Goal: Register for event/course

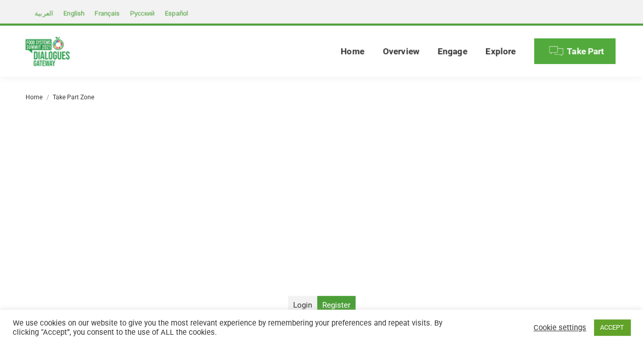
click at [584, 49] on span "Take Part" at bounding box center [584, 51] width 37 height 11
click at [610, 330] on link "ACCEPT" at bounding box center [611, 327] width 36 height 16
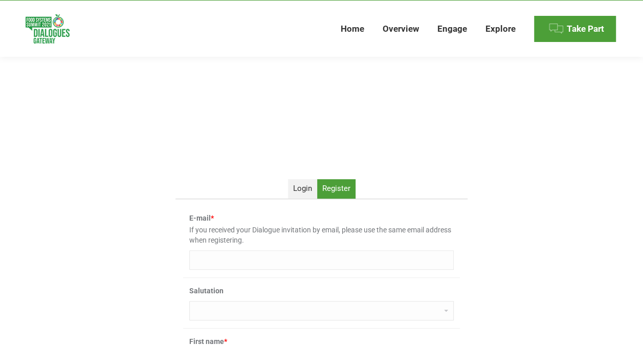
scroll to position [90, 0]
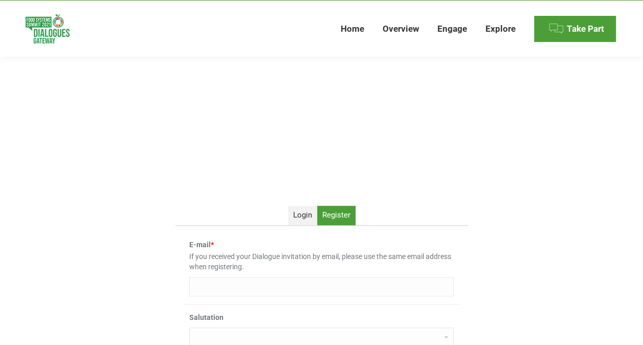
click at [218, 287] on input "E-mail *" at bounding box center [321, 286] width 264 height 19
click at [396, 213] on ul "Login Register" at bounding box center [321, 215] width 292 height 20
click at [296, 213] on span "Login" at bounding box center [302, 214] width 19 height 9
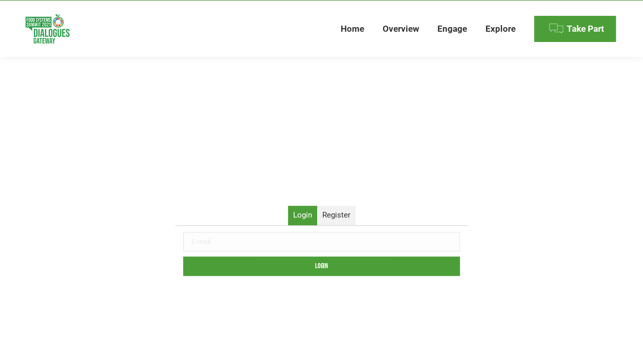
click at [227, 243] on input "text" at bounding box center [321, 241] width 277 height 19
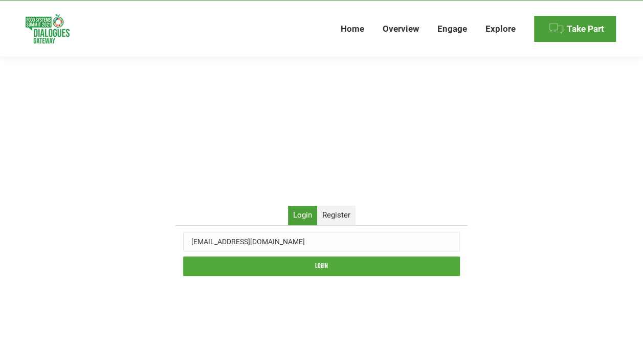
type input "zarnihtethlaing@gmail.com"
click at [324, 266] on input "Login" at bounding box center [321, 265] width 277 height 19
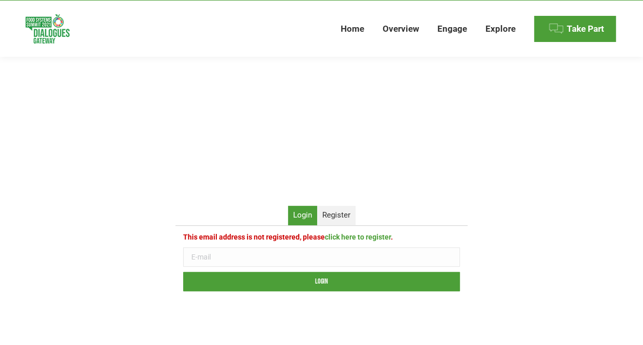
click at [350, 236] on link "click here to register" at bounding box center [358, 237] width 66 height 8
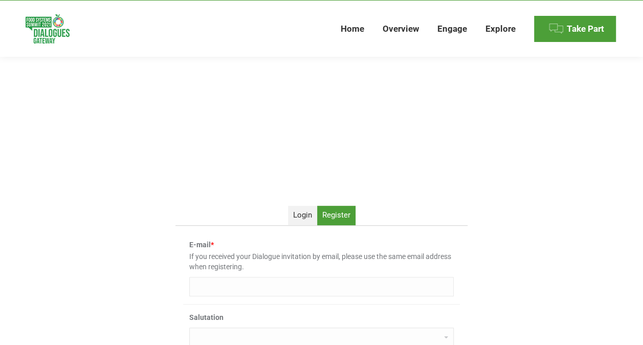
click at [207, 280] on input "E-mail *" at bounding box center [321, 286] width 264 height 19
type input "zarnihtethlaing@gmail.com"
type input "Zar Ni Htet"
type input "Hlaing"
type input "Scaling up Nutrition Business Network (hosted by UN WFP)"
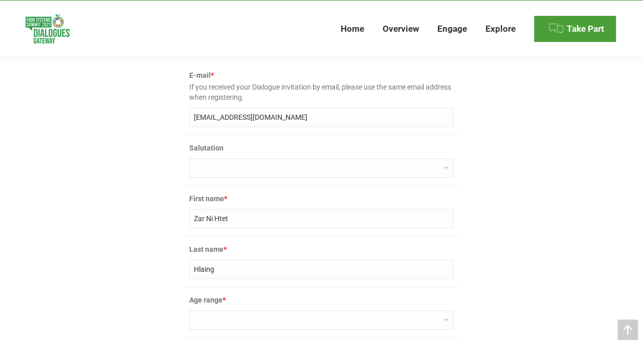
scroll to position [259, 0]
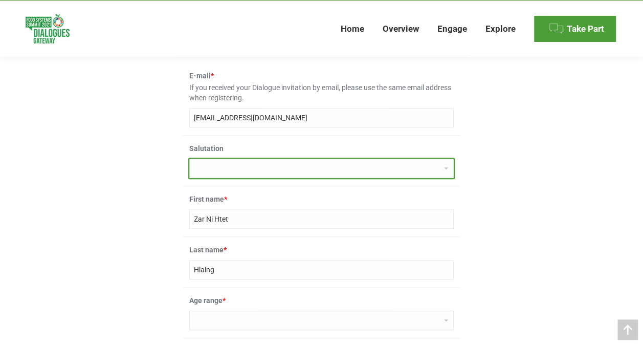
click at [242, 161] on select "Dr Ms Mrs Miss Mr Professor None" at bounding box center [321, 167] width 264 height 19
select select "dr"
click at [189, 158] on select "Dr Ms Mrs Miss Mr Professor None" at bounding box center [321, 167] width 264 height 19
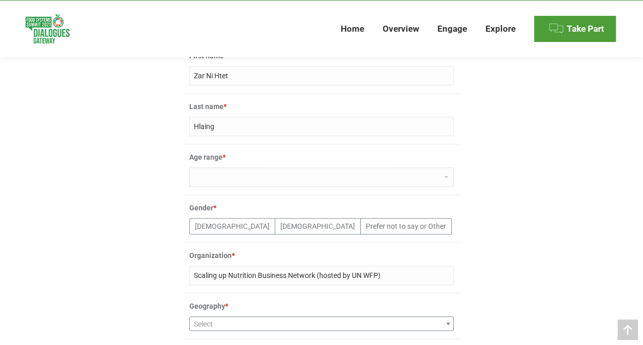
scroll to position [406, 0]
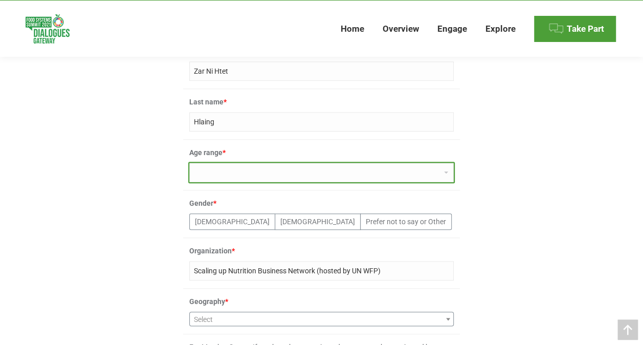
click at [323, 170] on select "0-18 19-30 31-50 51-65 66-80 80+" at bounding box center [321, 172] width 264 height 19
select select "31-50"
click at [189, 163] on select "0-18 19-30 31-50 51-65 66-80 80+" at bounding box center [321, 172] width 264 height 19
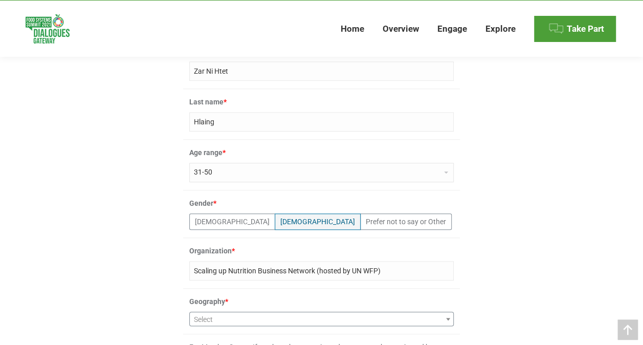
click at [274, 224] on label "Female" at bounding box center [317, 221] width 86 height 16
click at [0, 0] on input"] "Female" at bounding box center [0, 0] width 0 height 0
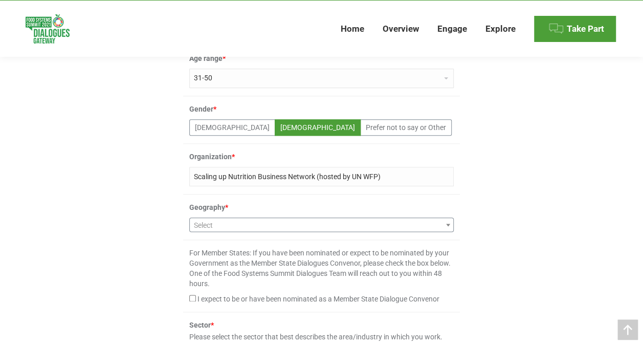
scroll to position [524, 0]
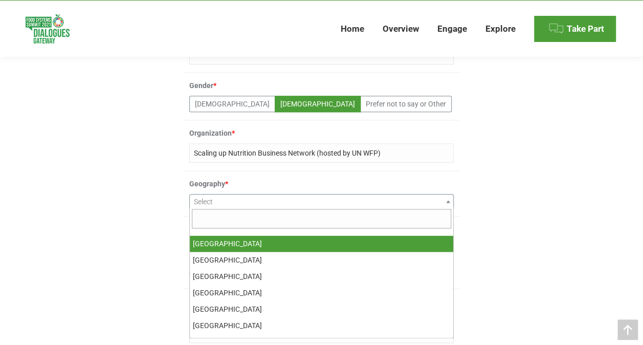
click at [255, 197] on span "Select" at bounding box center [321, 201] width 263 height 14
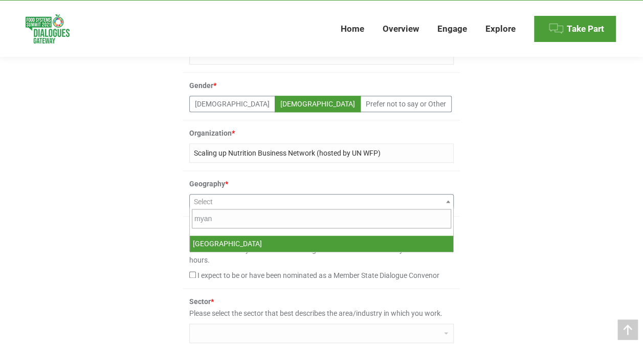
type input "myan"
select select "127"
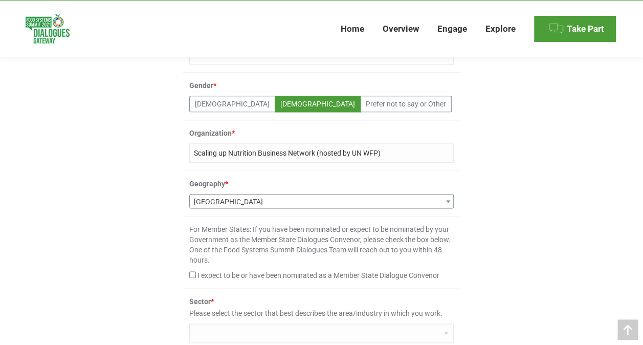
click at [193, 273] on input "I expect to be or have been nominated as a Member State Dialogue Convenor" at bounding box center [192, 274] width 7 height 7
checkbox input "true"
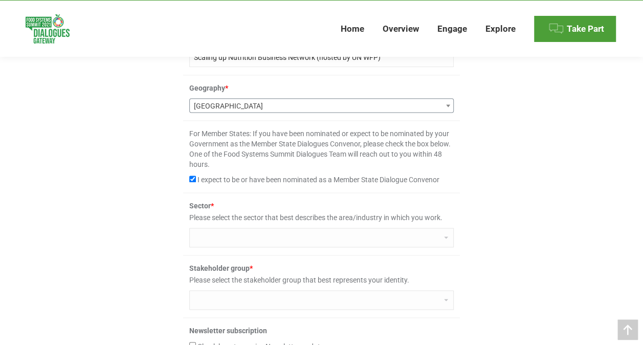
scroll to position [623, 0]
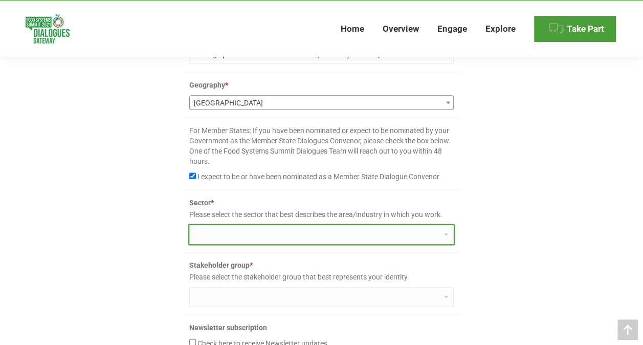
click at [294, 224] on select "Agriculture/crops Education Health care Fish and aquaculture Communication Nutr…" at bounding box center [321, 233] width 264 height 19
click at [189, 224] on select "Agriculture/crops Education Health care Fish and aquaculture Communication Nutr…" at bounding box center [321, 233] width 264 height 19
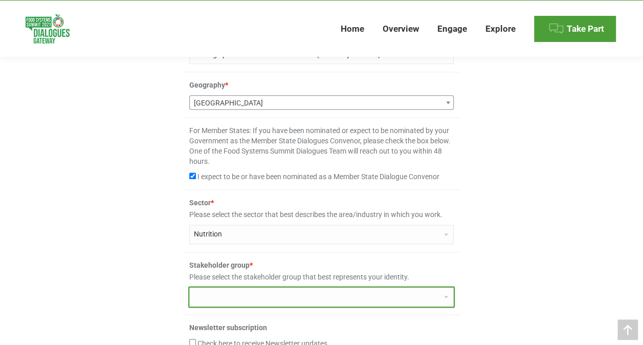
click at [260, 294] on select "Small-scale farmer Medium-scale farmer Large-scale farmer Indigenous People Wor…" at bounding box center [321, 296] width 264 height 19
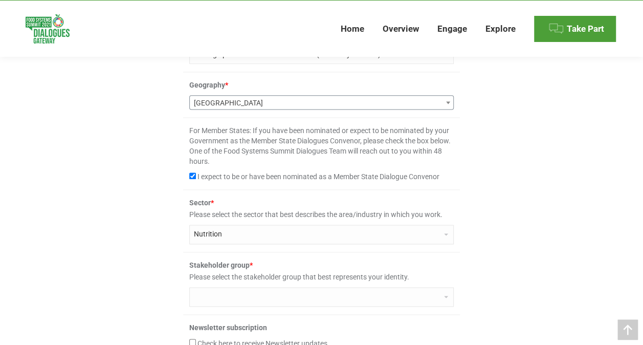
click at [588, 270] on div "Login Register This email address is not registered, please click here to regis…" at bounding box center [321, 87] width 599 height 829
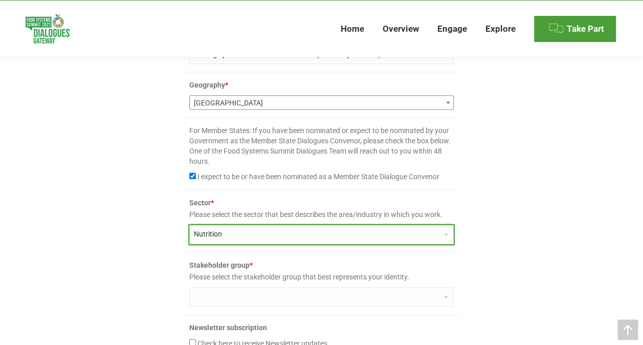
click at [350, 231] on select "Agriculture/crops Education Health care Fish and aquaculture Communication Nutr…" at bounding box center [321, 233] width 264 height 19
select select "food_industry"
click at [189, 224] on select "Agriculture/crops Education Health care Fish and aquaculture Communication Nutr…" at bounding box center [321, 233] width 264 height 19
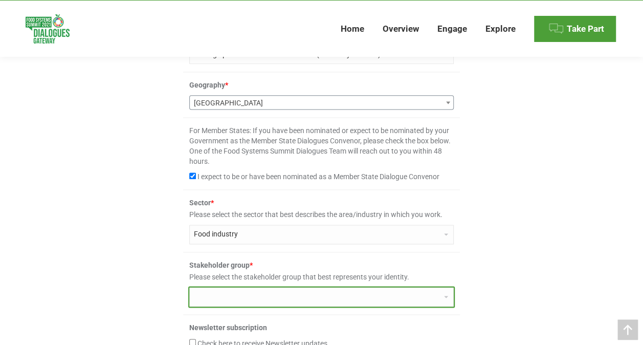
click at [225, 294] on select "Small-scale farmer Medium-scale farmer Large-scale farmer Indigenous People Wor…" at bounding box center [321, 296] width 264 height 19
select select "united_nations"
click at [189, 287] on select "Small-scale farmer Medium-scale farmer Large-scale farmer Indigenous People Wor…" at bounding box center [321, 296] width 264 height 19
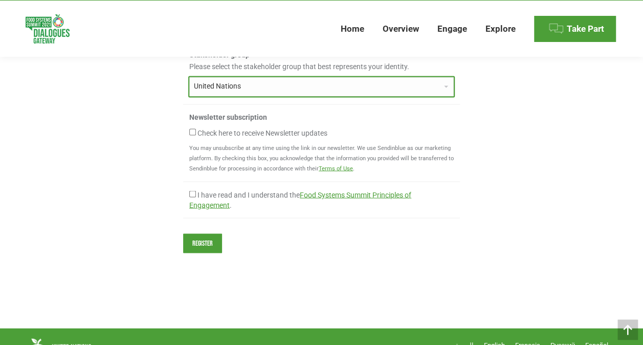
scroll to position [847, 0]
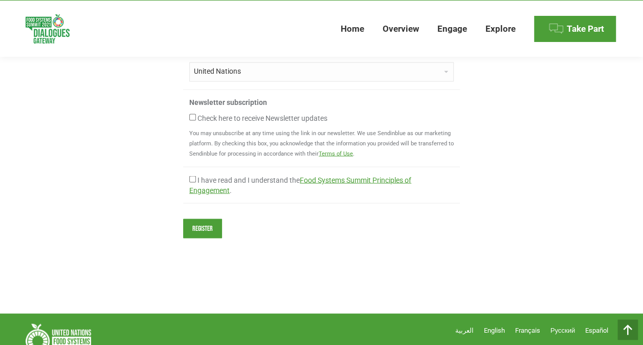
click at [192, 113] on input "Check here to receive Newsletter updates" at bounding box center [192, 116] width 7 height 7
checkbox input "true"
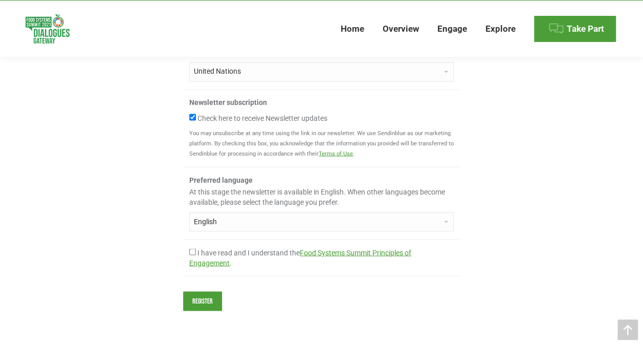
click at [193, 248] on input "I have read and I understand the Food Systems Summit Principles of Engagement ." at bounding box center [192, 251] width 7 height 7
checkbox input "true"
click at [200, 297] on input "Register" at bounding box center [202, 300] width 39 height 19
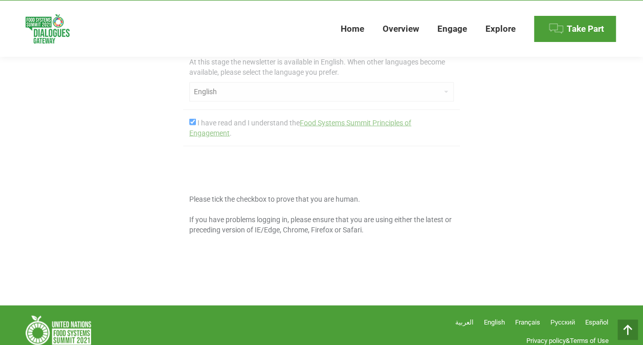
scroll to position [977, 0]
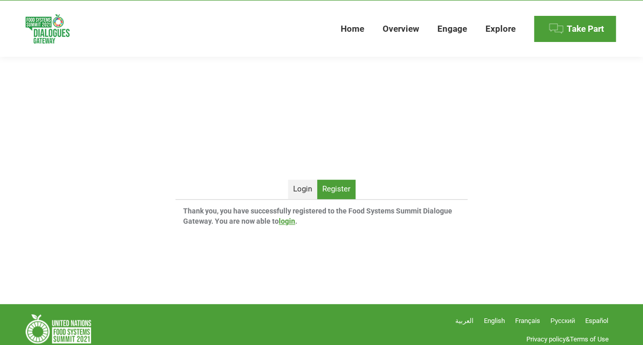
scroll to position [121, 0]
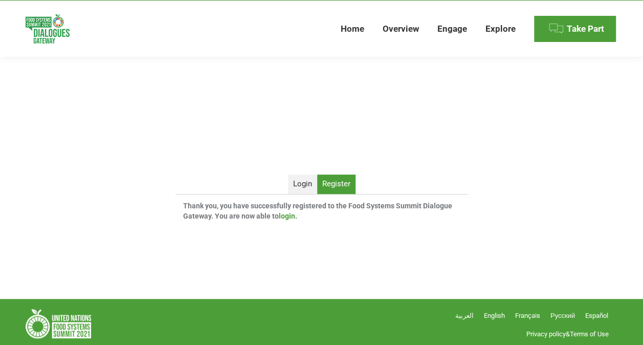
click at [286, 214] on link "login" at bounding box center [287, 216] width 16 height 8
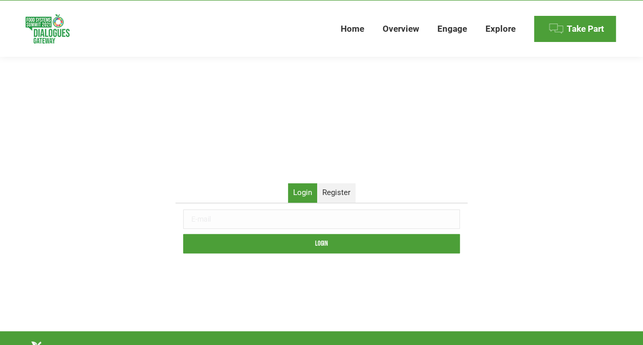
click at [245, 223] on input "text" at bounding box center [321, 218] width 277 height 19
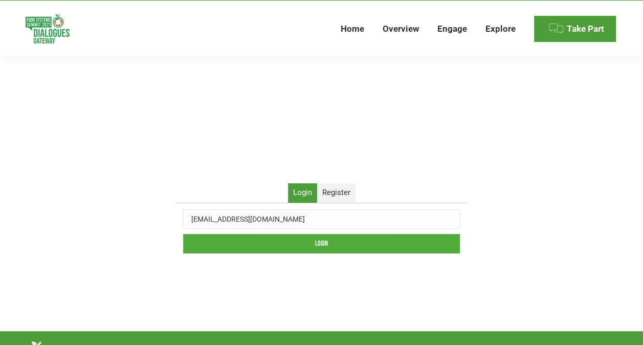
type input "zarnihtethlaing@gmail.com"
click at [323, 241] on input "Login" at bounding box center [321, 243] width 277 height 19
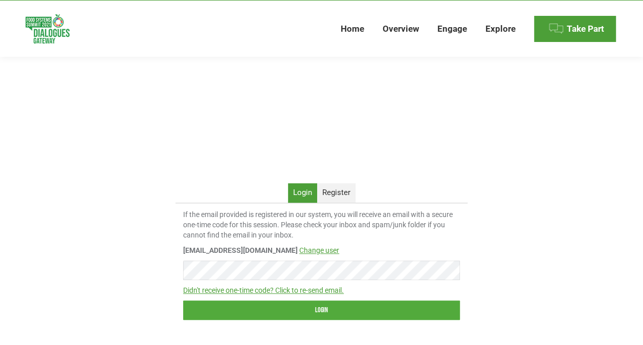
click at [289, 309] on input "Login" at bounding box center [321, 309] width 277 height 19
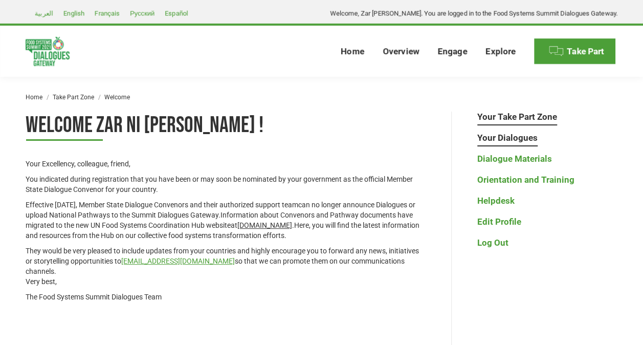
click at [491, 133] on link "Your Dialogues" at bounding box center [507, 137] width 60 height 11
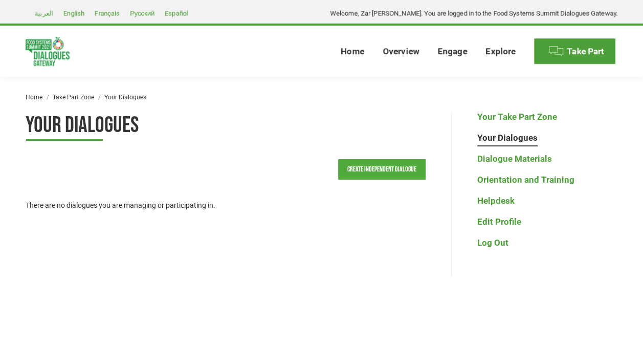
click at [384, 165] on link "Create Independent Dialogue" at bounding box center [381, 169] width 87 height 20
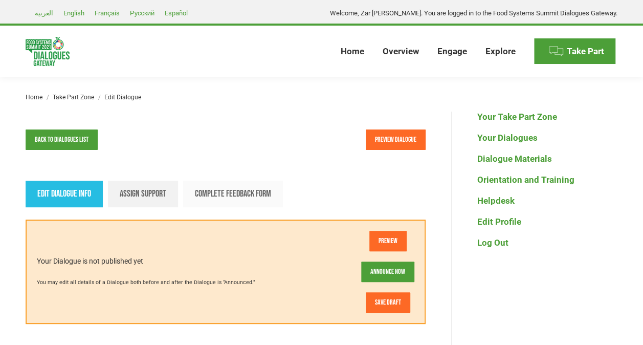
click at [136, 190] on span "Assign support" at bounding box center [143, 193] width 47 height 11
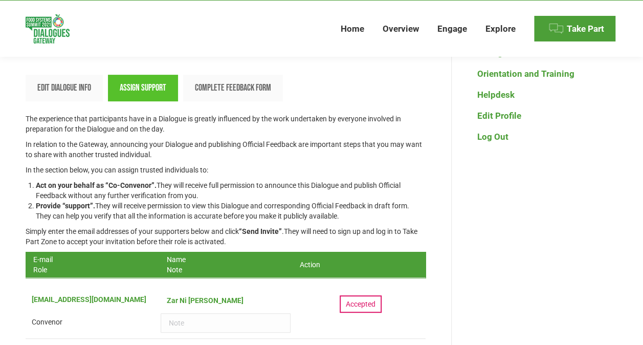
scroll to position [107, 0]
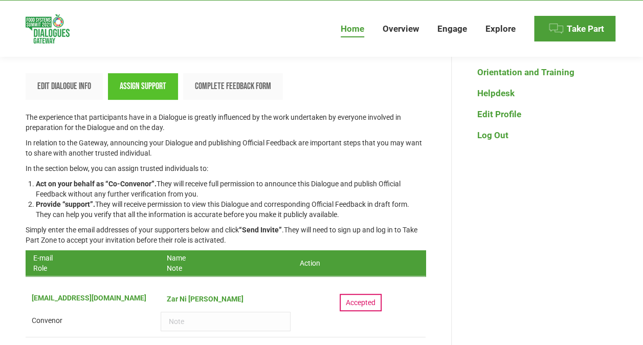
click at [361, 29] on span "Home" at bounding box center [352, 29] width 24 height 11
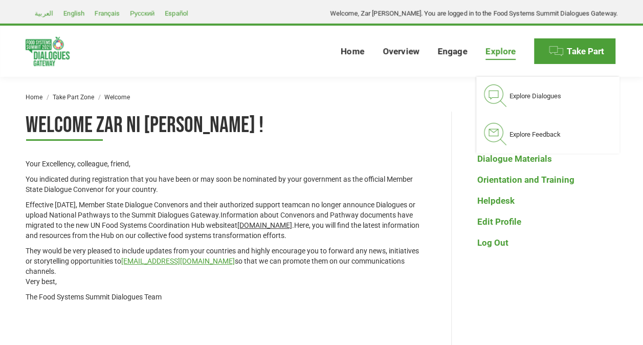
click at [500, 49] on span "Explore" at bounding box center [500, 51] width 30 height 11
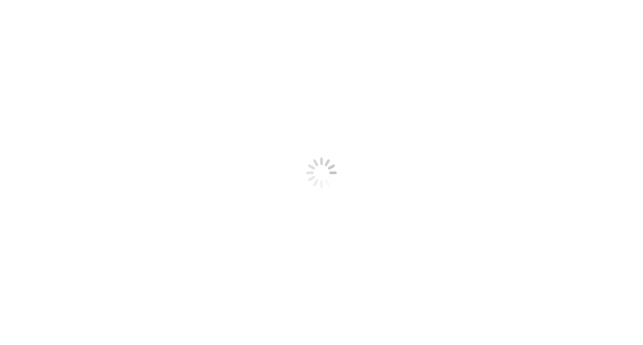
select select
click at [454, 54] on div at bounding box center [321, 172] width 643 height 345
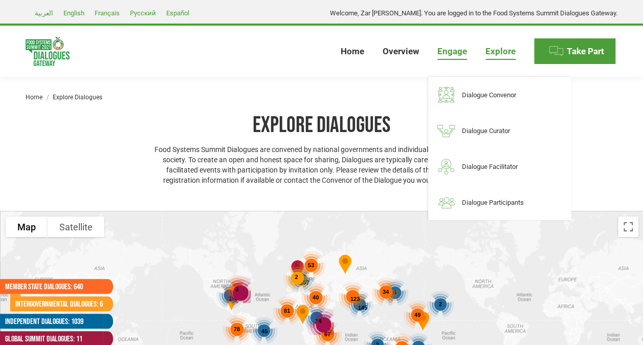
click at [448, 52] on span "Engage" at bounding box center [452, 51] width 30 height 11
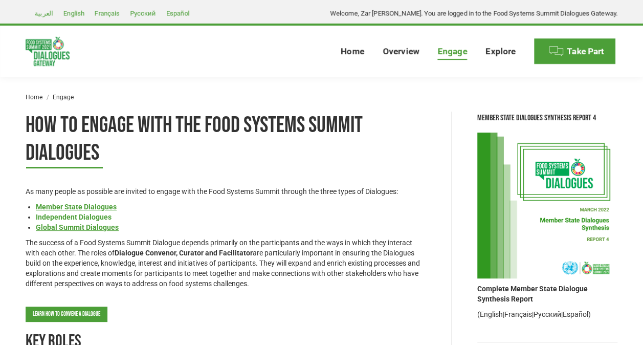
click at [73, 216] on link "Independent Dialogues" at bounding box center [74, 217] width 76 height 8
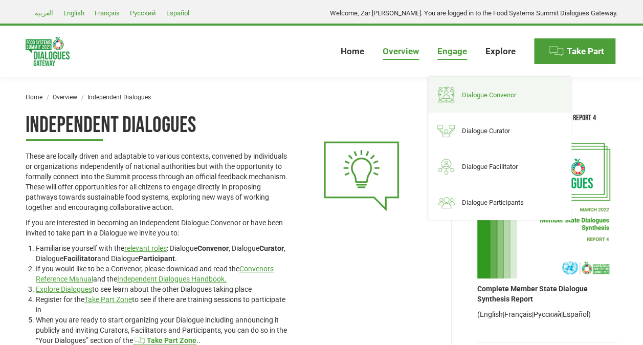
click at [474, 92] on span "Dialogue Convenor" at bounding box center [489, 94] width 54 height 9
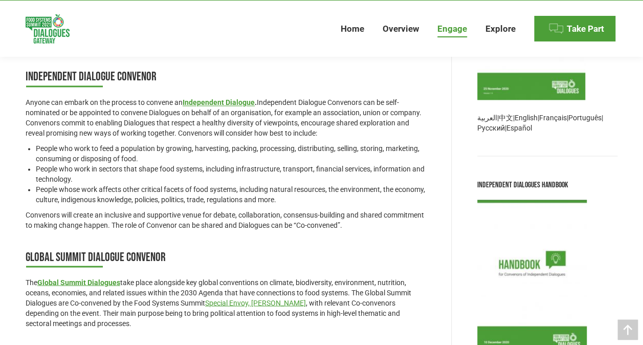
scroll to position [712, 0]
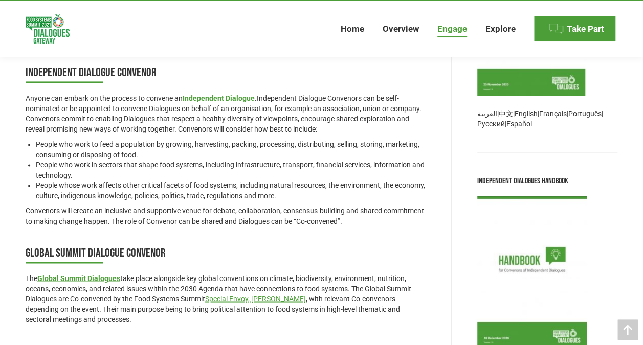
click at [225, 102] on link "Independent Dialogue" at bounding box center [218, 98] width 72 height 8
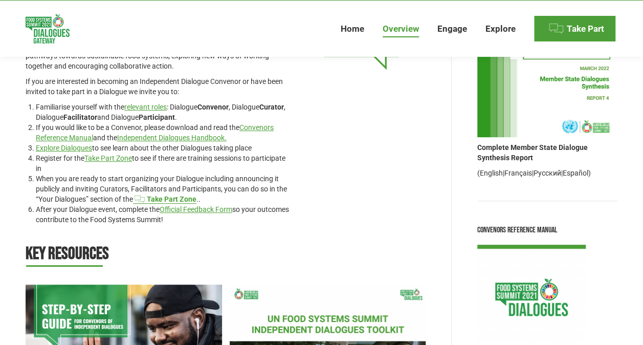
scroll to position [139, 0]
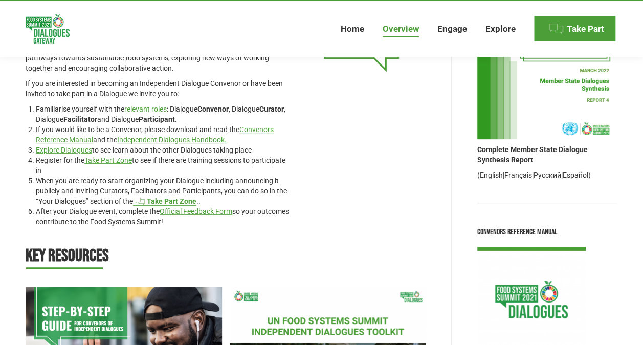
click at [142, 109] on link "relevant roles" at bounding box center [145, 109] width 42 height 8
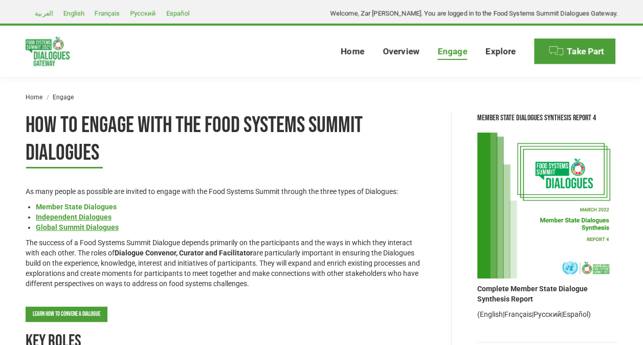
click at [76, 204] on link "Member State Dialogues" at bounding box center [76, 206] width 81 height 8
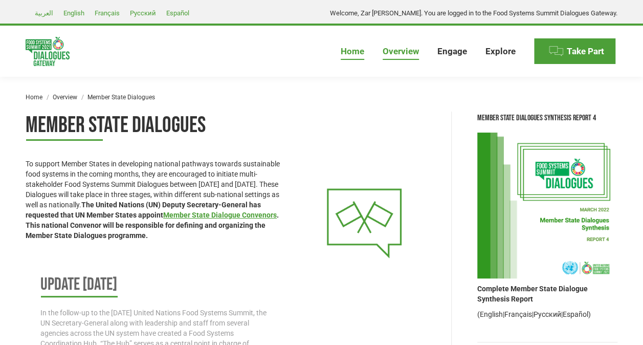
click at [352, 56] on link "Home" at bounding box center [352, 51] width 28 height 33
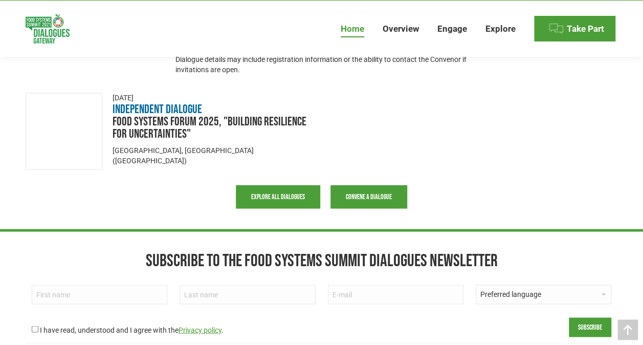
scroll to position [867, 0]
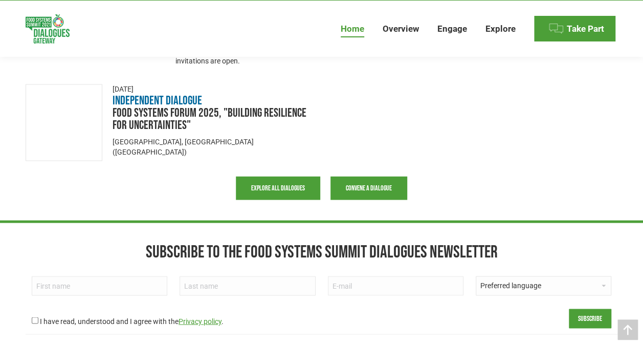
click at [281, 187] on span "Explore all Dialogues" at bounding box center [278, 188] width 54 height 8
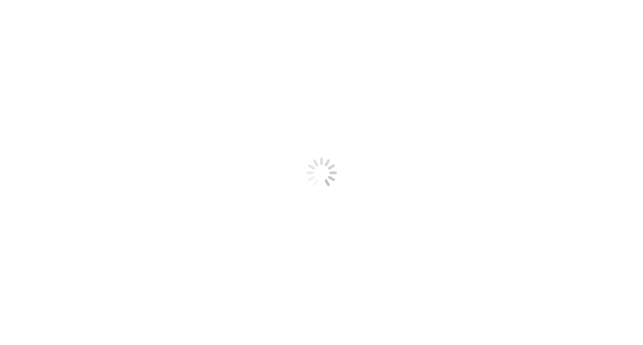
select select
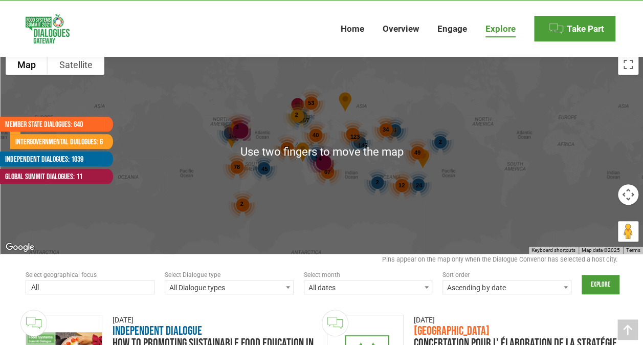
scroll to position [163, 0]
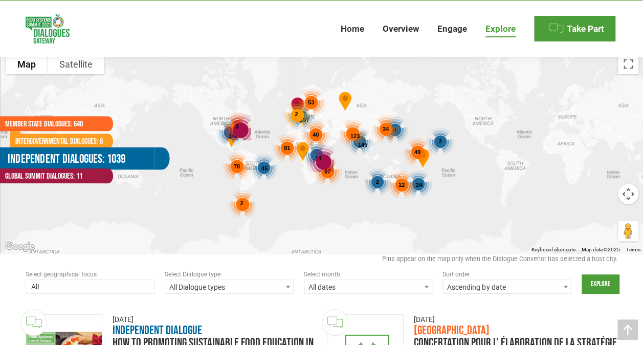
click at [85, 157] on link "Independent Dialogues: 1039" at bounding box center [77, 158] width 154 height 22
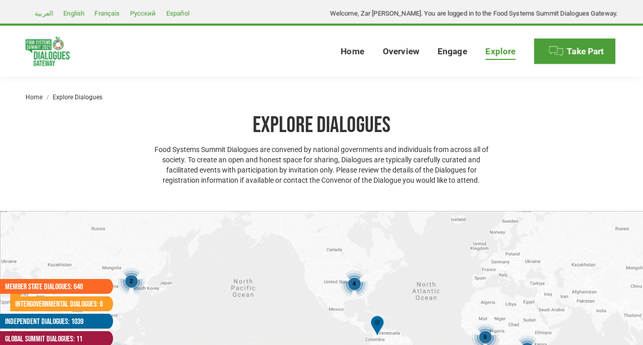
select select
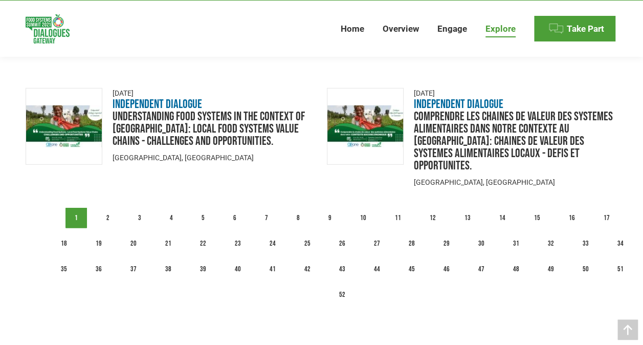
scroll to position [1400, 0]
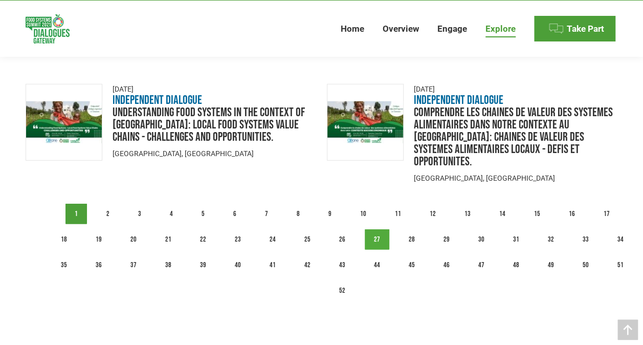
click at [381, 229] on link "27" at bounding box center [376, 239] width 25 height 20
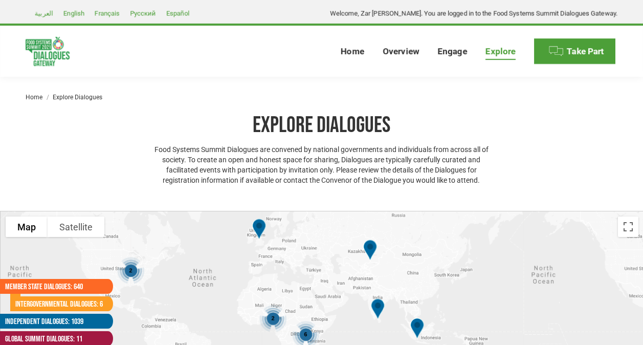
select select
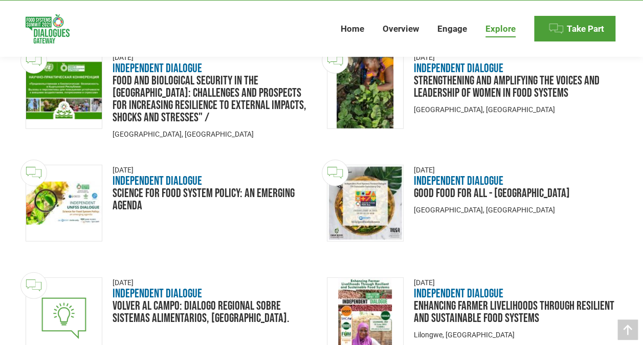
scroll to position [1451, 0]
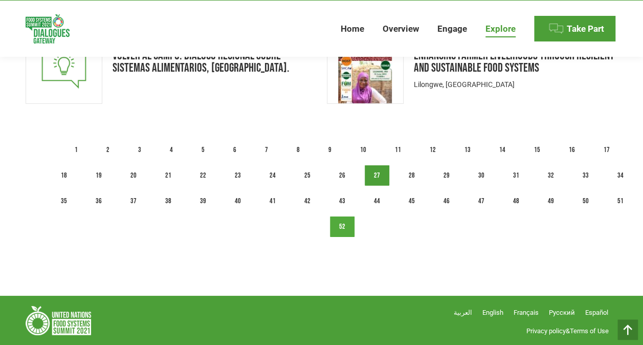
click at [338, 226] on link "52" at bounding box center [342, 226] width 25 height 20
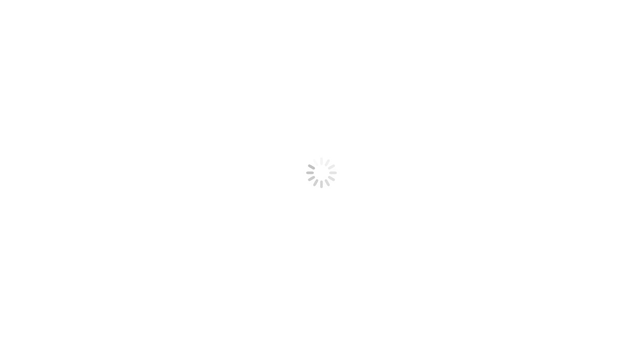
select select
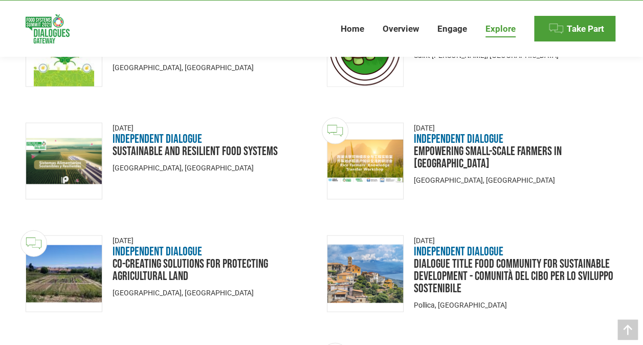
scroll to position [1275, 0]
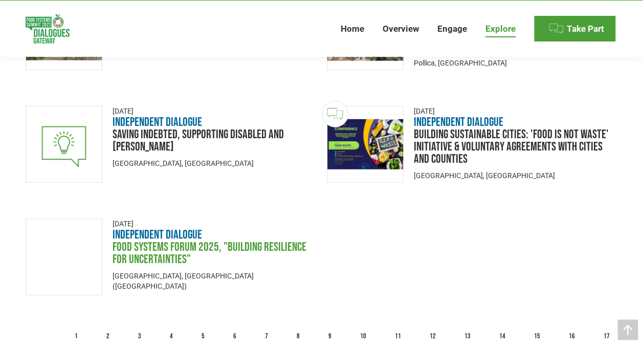
click at [130, 241] on link "Food Systems Forum 2025, "Building Resilience for Uncertainties"" at bounding box center [209, 252] width 194 height 27
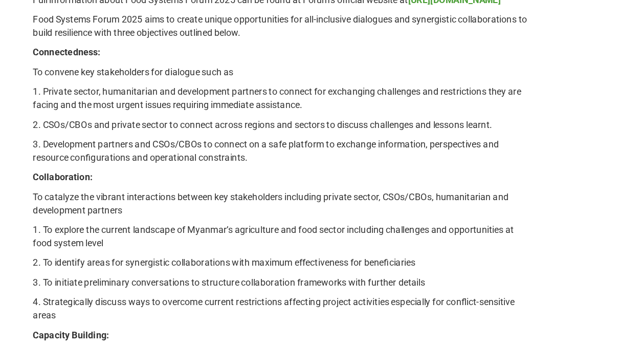
scroll to position [846, 0]
